Goal: Information Seeking & Learning: Compare options

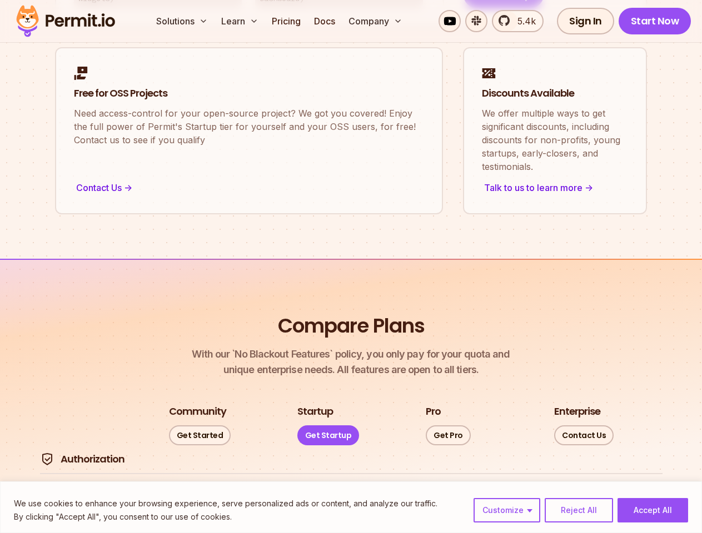
scroll to position [1273, 0]
click at [507, 511] on button "Customize" at bounding box center [506, 510] width 67 height 24
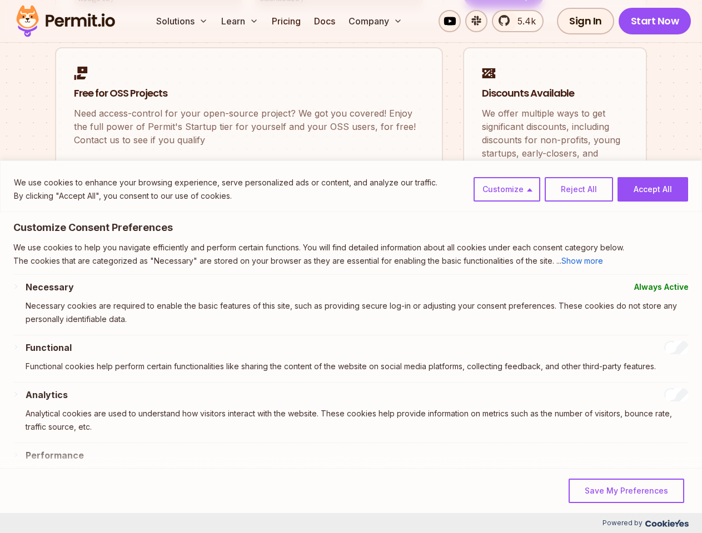
click at [578, 326] on p "Necessary cookies are required to enable the basic features of this site, such …" at bounding box center [357, 312] width 663 height 27
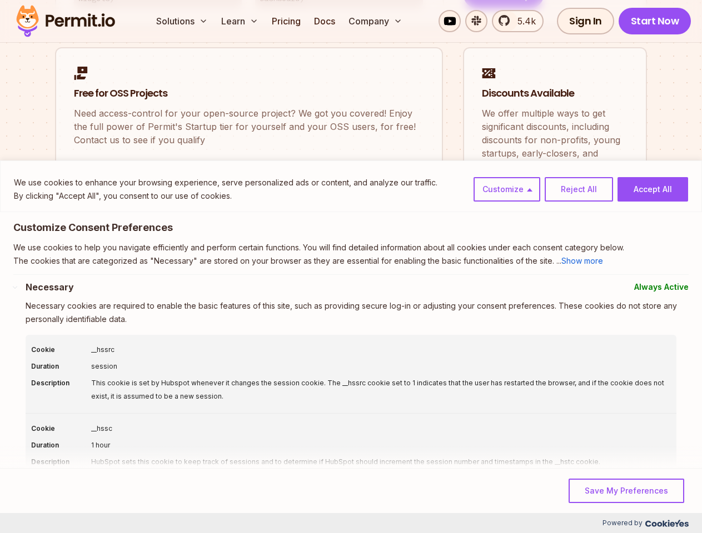
click at [652, 479] on ul "Cookie __hssc Duration 1 hour Description HubSpot sets this cookie to keep trac…" at bounding box center [351, 447] width 651 height 66
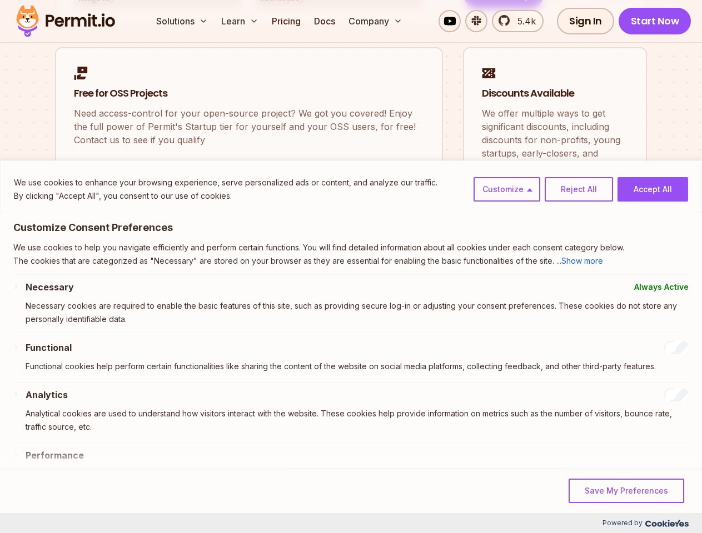
click at [183, 21] on button "Solutions" at bounding box center [182, 21] width 61 height 22
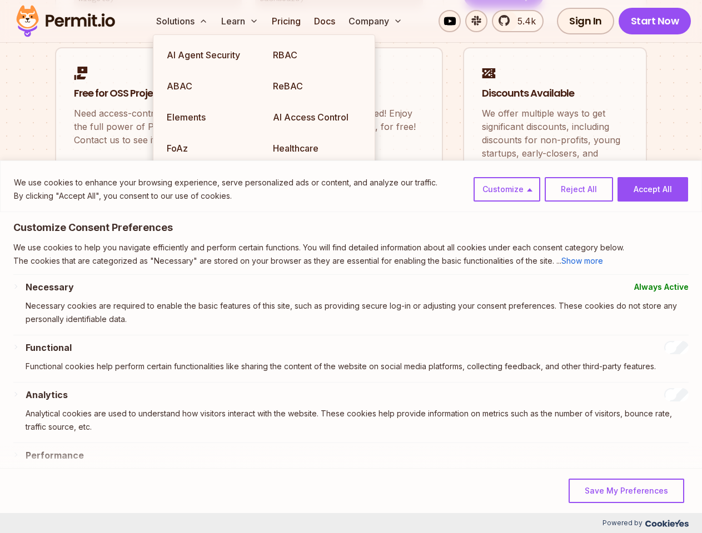
click at [241, 21] on button "Learn" at bounding box center [240, 21] width 46 height 22
click at [376, 21] on button "Company" at bounding box center [375, 21] width 63 height 22
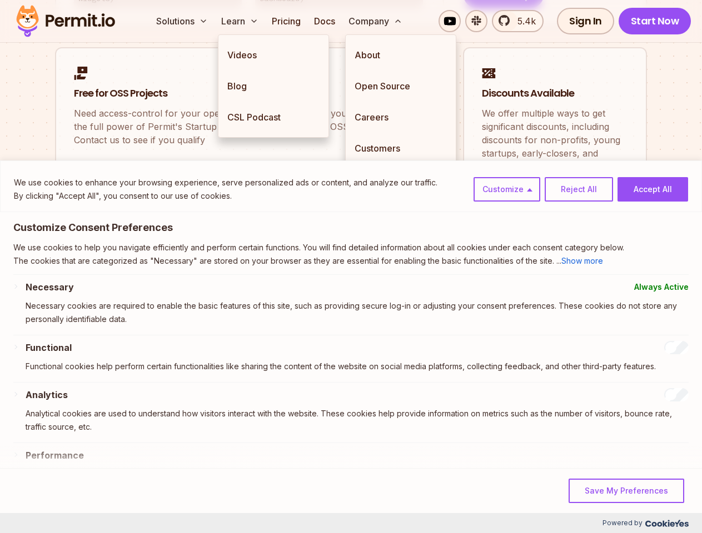
click at [64, 210] on div "We use cookies to enhance your browsing experience, serve personalized ads or c…" at bounding box center [351, 187] width 702 height 52
click at [78, 339] on div "Necessary Always Active Necessary cookies are required to enable the basic feat…" at bounding box center [350, 439] width 675 height 317
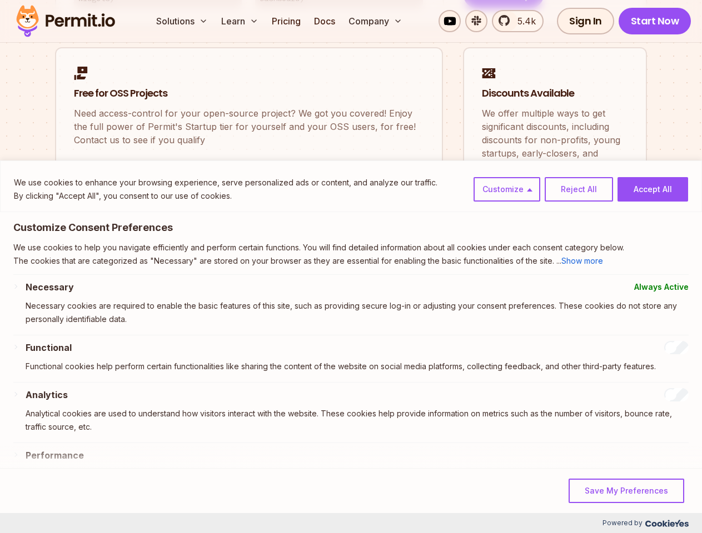
click at [88, 436] on div "Analytics Analytical cookies are used to understand how visitors interact with …" at bounding box center [357, 415] width 663 height 54
